Goal: Task Accomplishment & Management: Complete application form

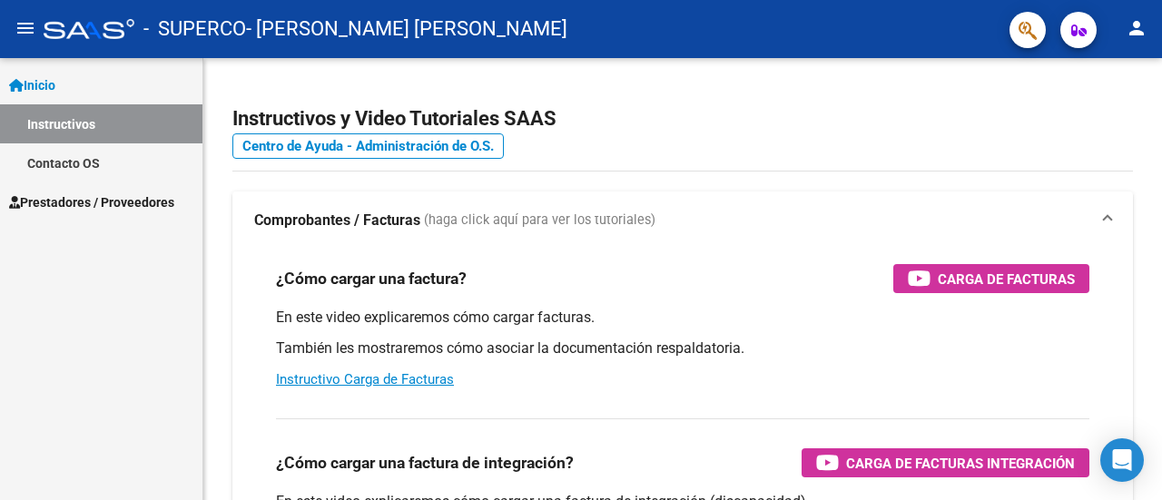
click at [55, 201] on span "Prestadores / Proveedores" at bounding box center [91, 202] width 165 height 20
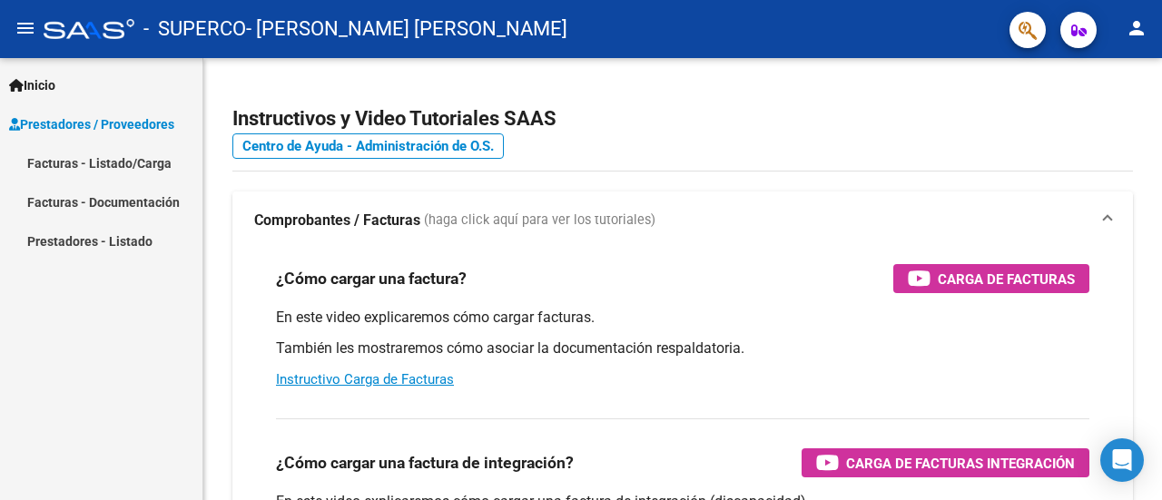
click at [103, 164] on link "Facturas - Listado/Carga" at bounding box center [101, 162] width 202 height 39
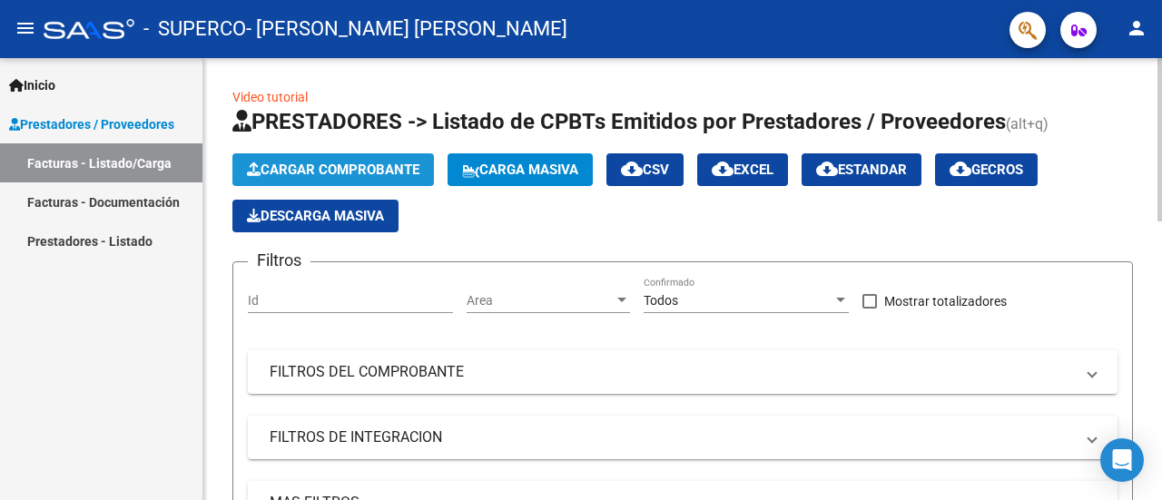
click at [368, 168] on span "Cargar Comprobante" at bounding box center [333, 170] width 172 height 16
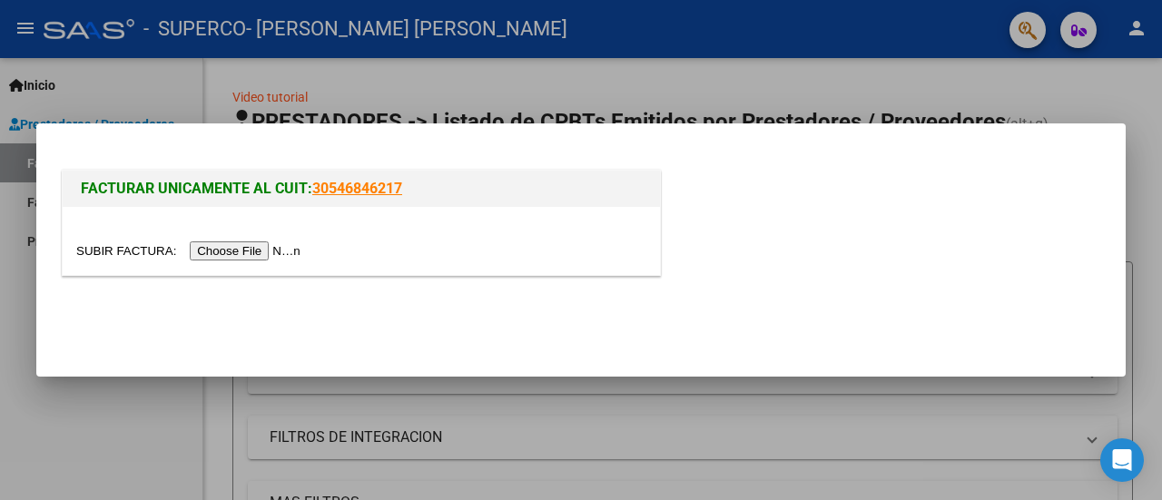
click at [260, 259] on input "file" at bounding box center [191, 250] width 230 height 19
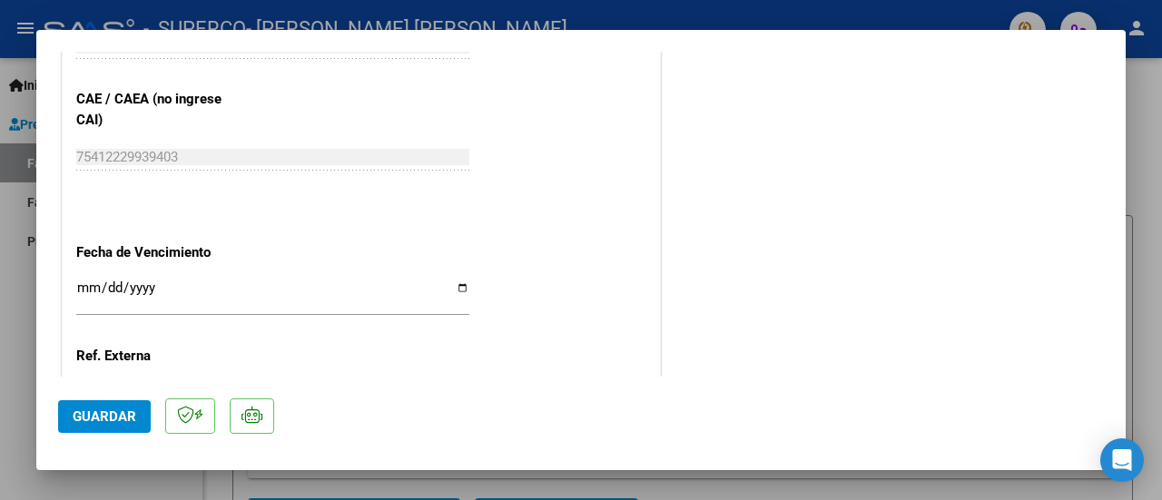
scroll to position [1089, 0]
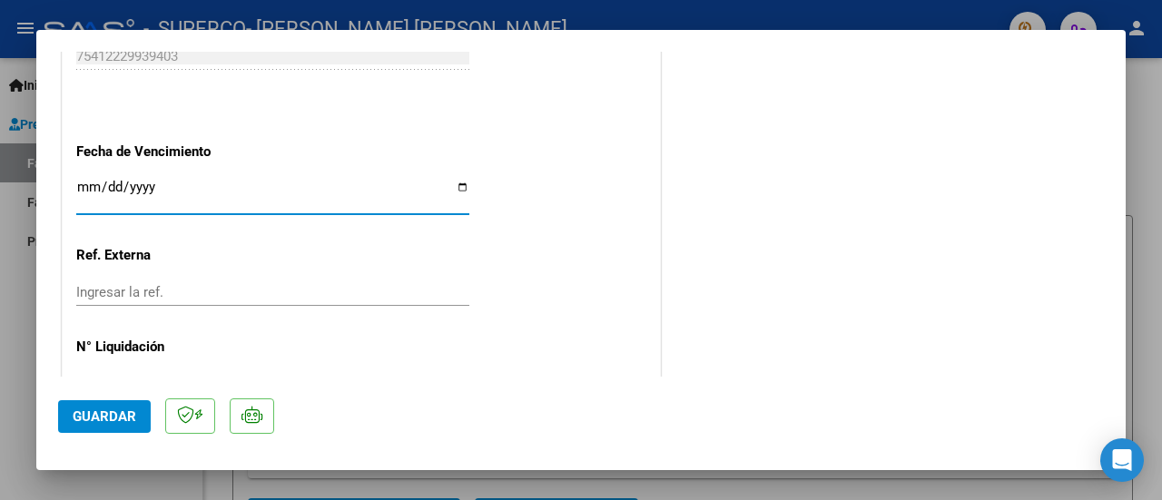
click at [85, 189] on input "Ingresar la fecha" at bounding box center [272, 194] width 393 height 29
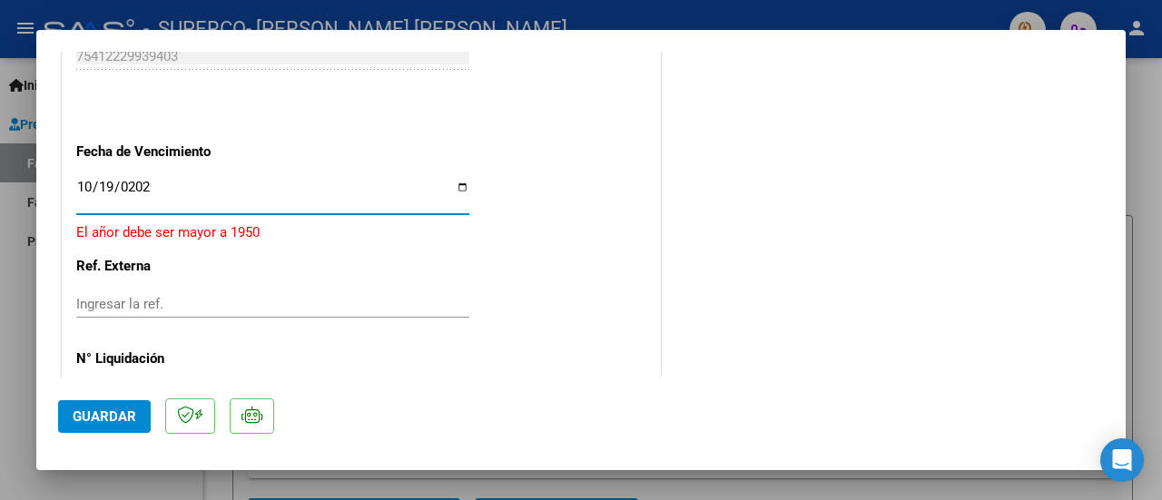
type input "[DATE]"
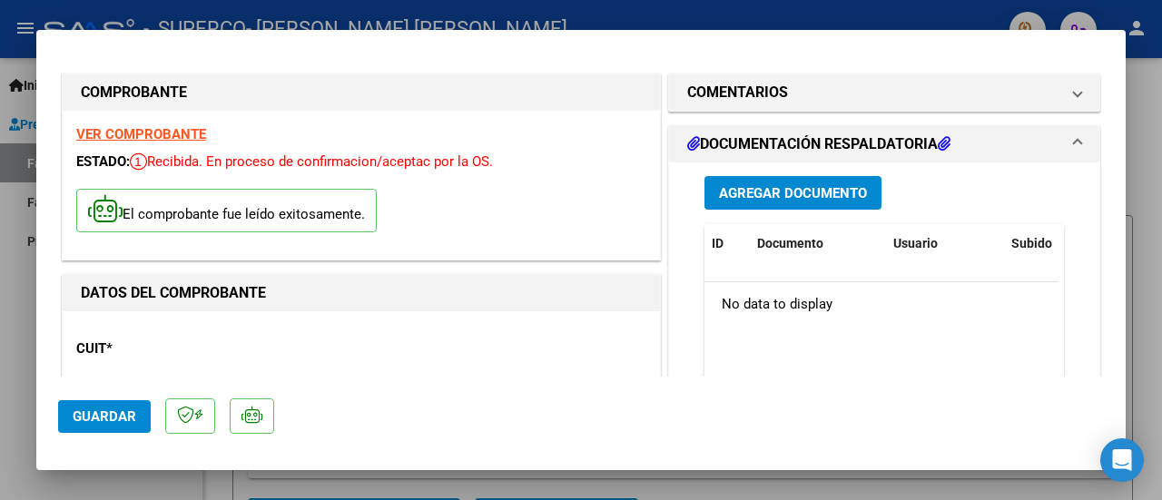
scroll to position [0, 0]
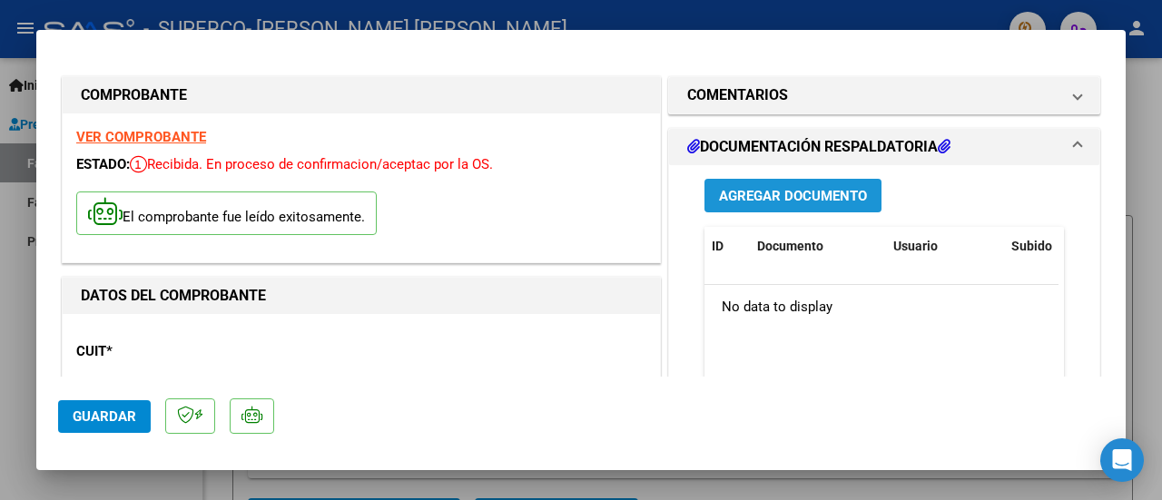
click at [839, 188] on span "Agregar Documento" at bounding box center [793, 196] width 148 height 16
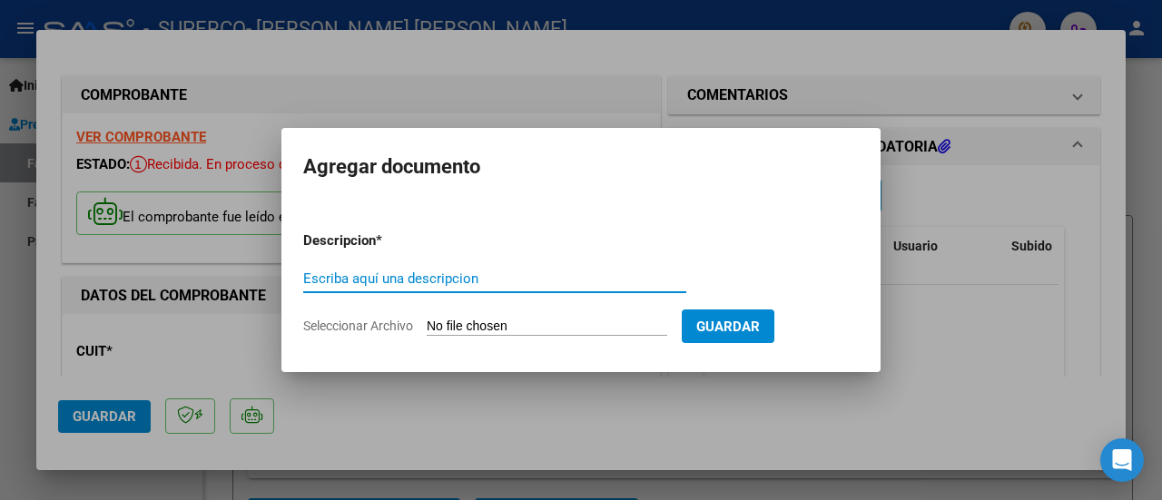
click at [428, 278] on input "Escriba aquí una descripcion" at bounding box center [494, 278] width 383 height 16
type input "[PERSON_NAME] [DATE]"
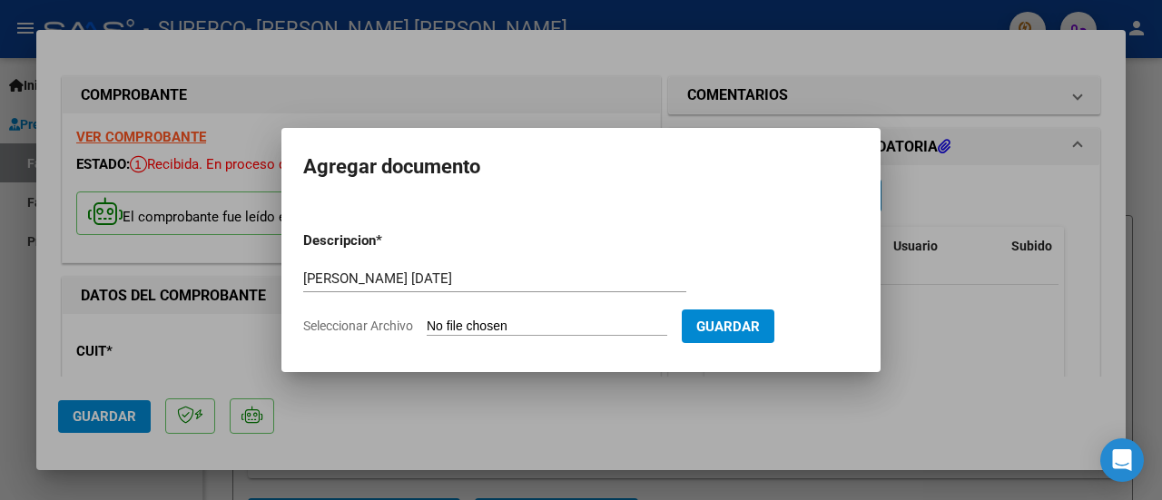
click at [536, 326] on input "Seleccionar Archivo" at bounding box center [547, 327] width 241 height 17
type input "C:\fakepath\[PERSON_NAME] septiembre planilla .pdf"
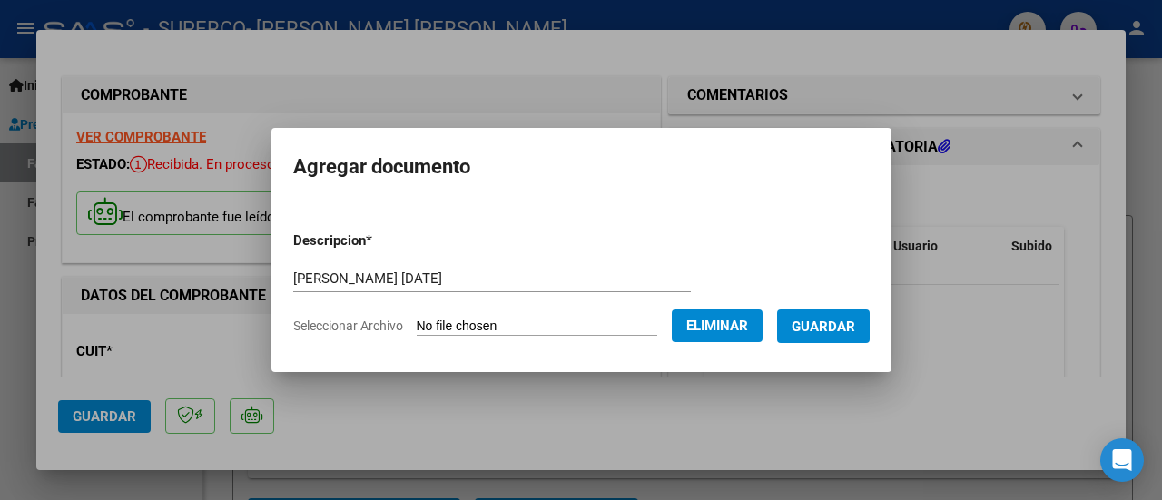
click at [836, 331] on span "Guardar" at bounding box center [823, 327] width 64 height 16
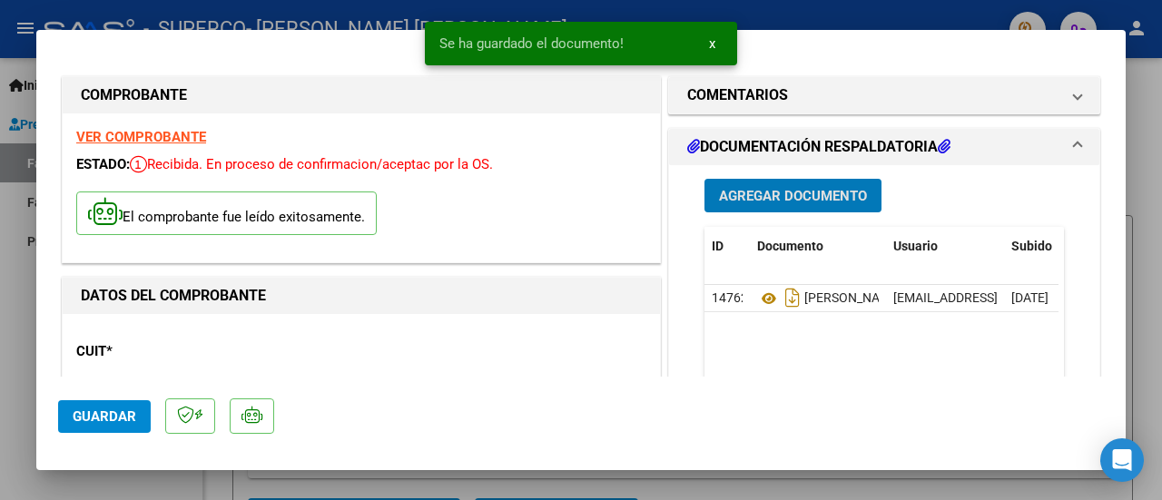
click at [102, 420] on span "Guardar" at bounding box center [105, 416] width 64 height 16
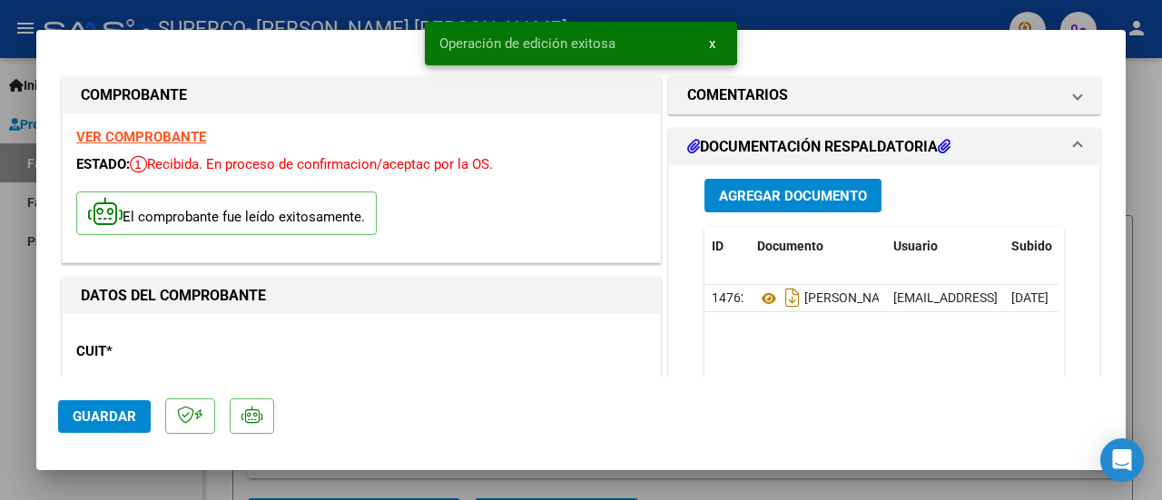
click at [1145, 238] on div at bounding box center [581, 250] width 1162 height 500
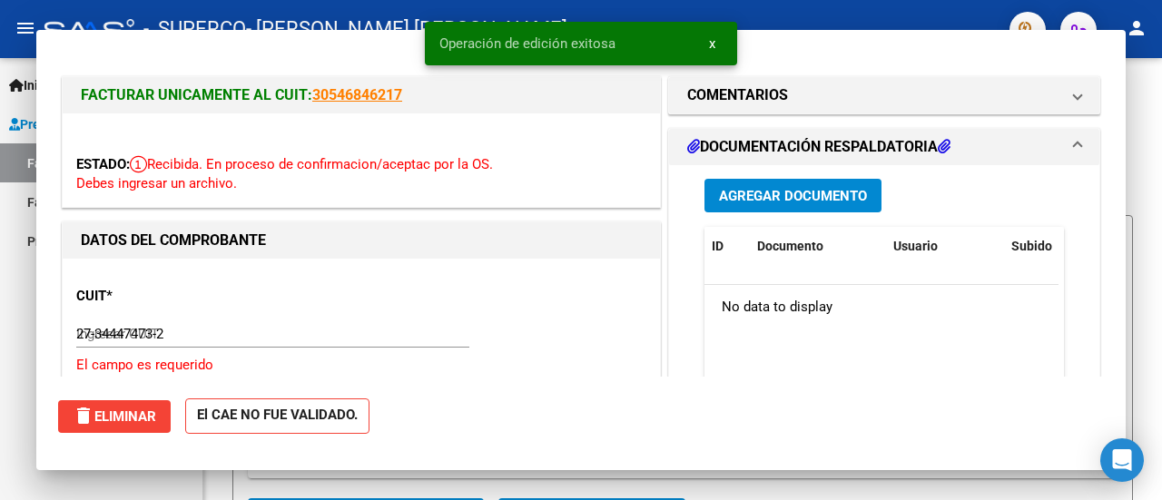
type input "$ 0,00"
